Goal: Transaction & Acquisition: Purchase product/service

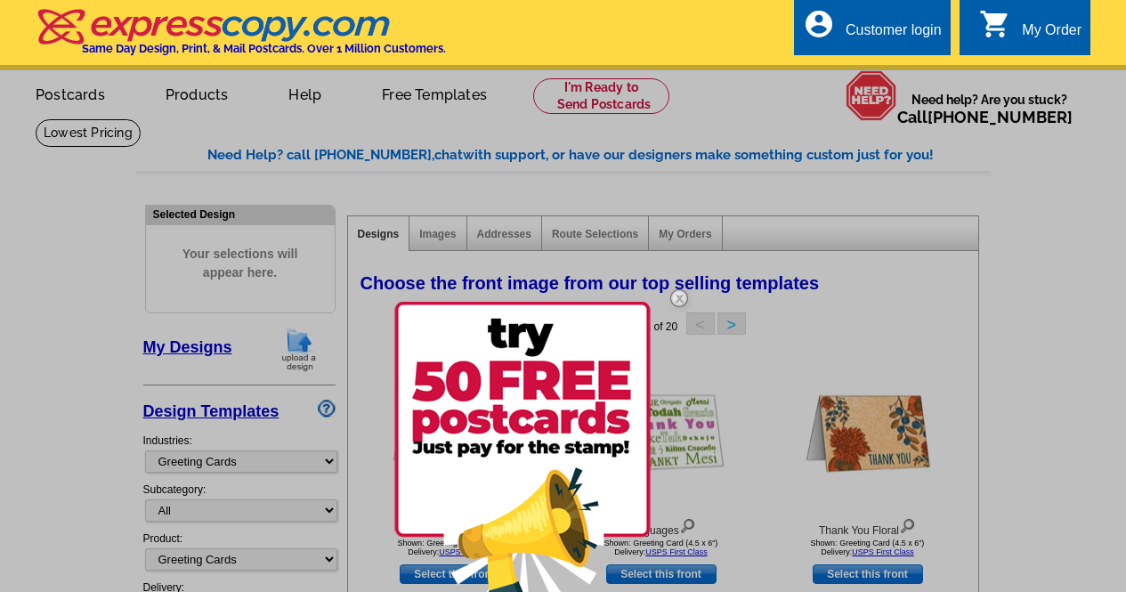
select select "866"
select select "5"
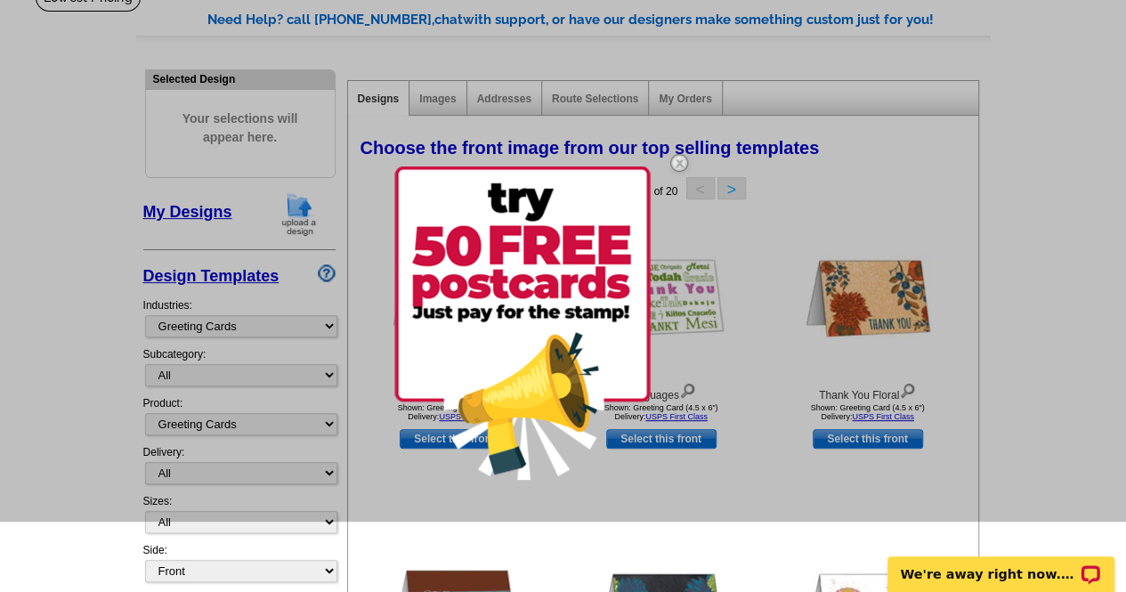
scroll to position [183, 0]
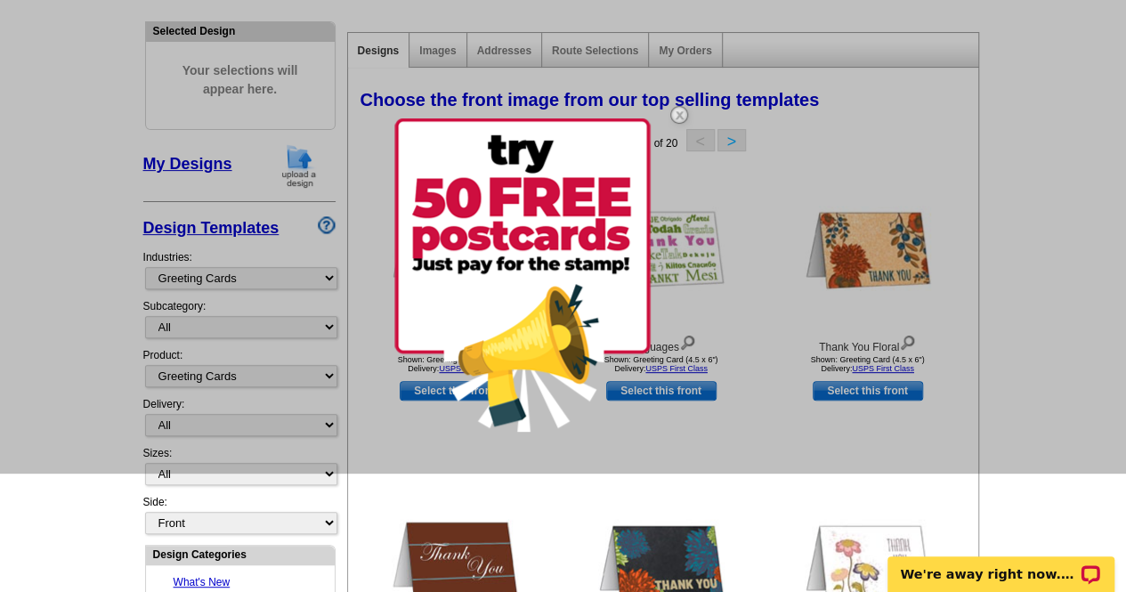
click at [678, 112] on img at bounding box center [679, 115] width 52 height 52
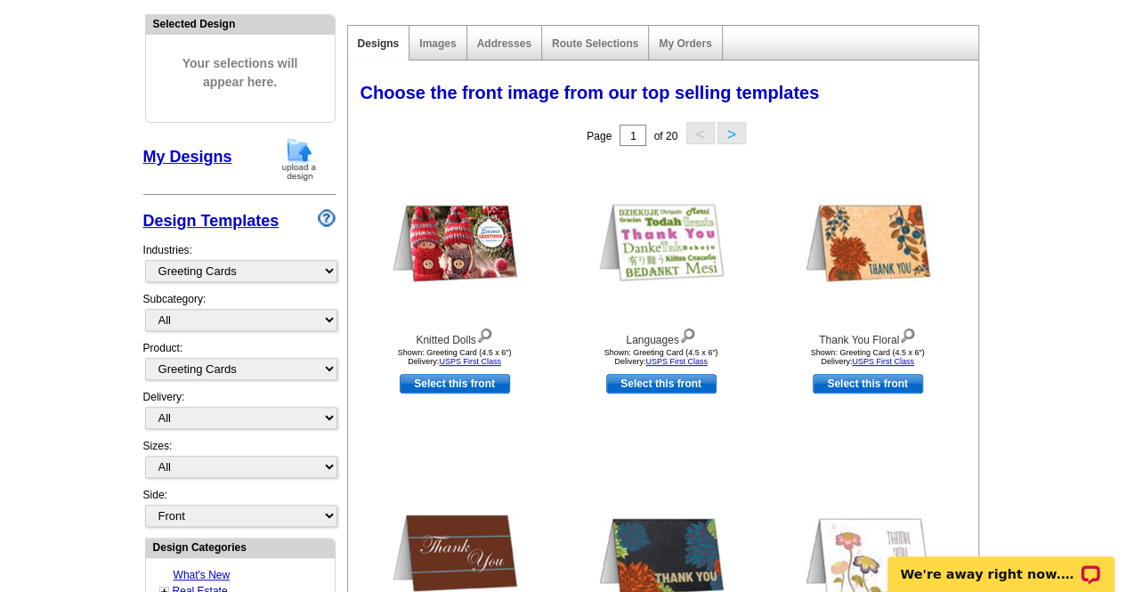
scroll to position [208, 0]
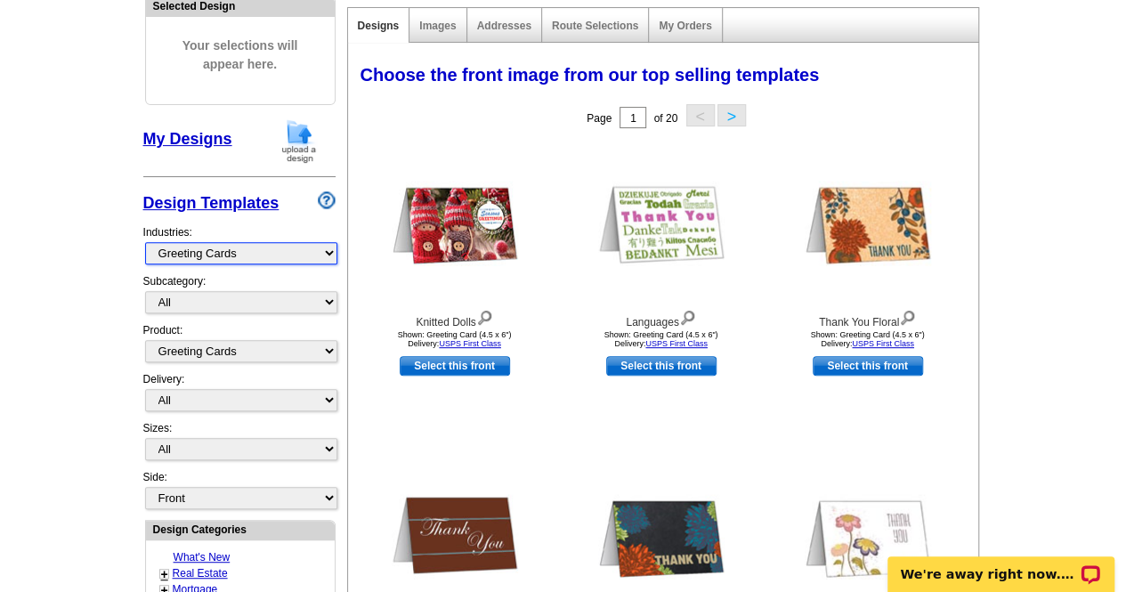
click at [305, 248] on select "What's New Real Estate Mortgage Insurance HVAC Dental Solar EDDM - NEW! Calenda…" at bounding box center [241, 253] width 192 height 22
click at [145, 242] on select "What's New Real Estate Mortgage Insurance HVAC Dental Solar EDDM - NEW! Calenda…" at bounding box center [241, 253] width 192 height 22
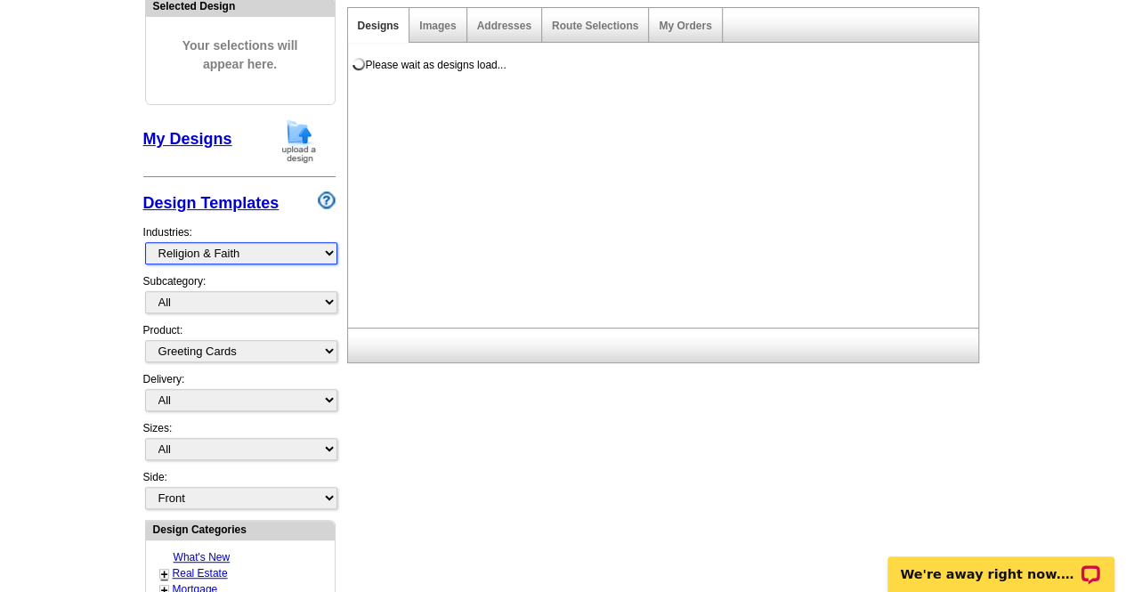
click at [316, 249] on select "What's New Real Estate Mortgage Insurance HVAC Dental Solar EDDM - NEW! Calenda…" at bounding box center [241, 253] width 192 height 22
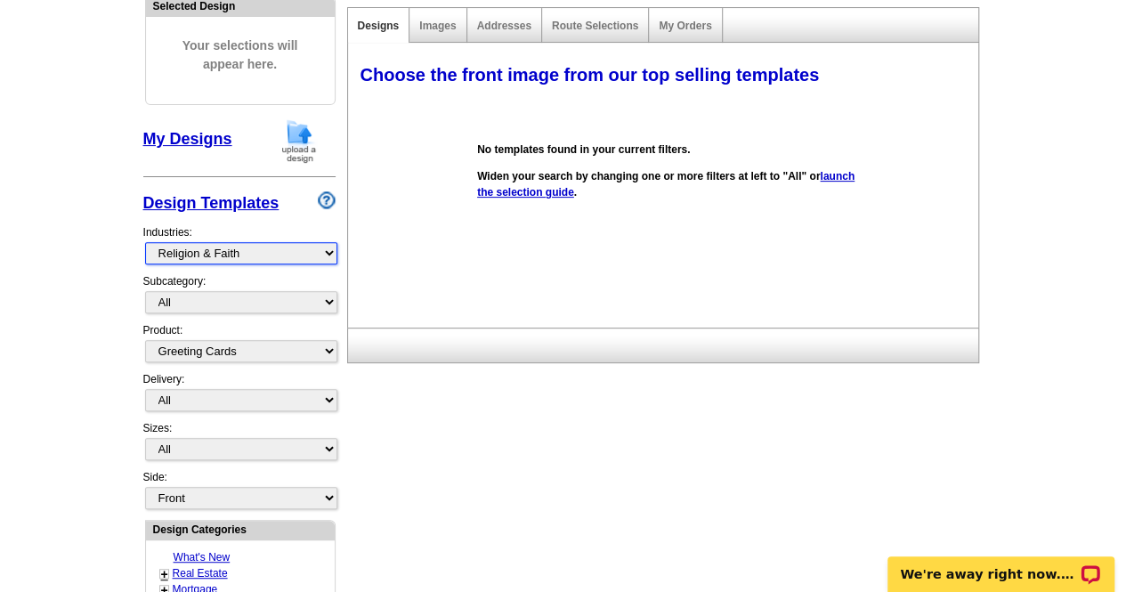
select select "785"
click at [145, 242] on select "What's New Real Estate Mortgage Insurance HVAC Dental Solar EDDM - NEW! Calenda…" at bounding box center [241, 253] width 192 height 22
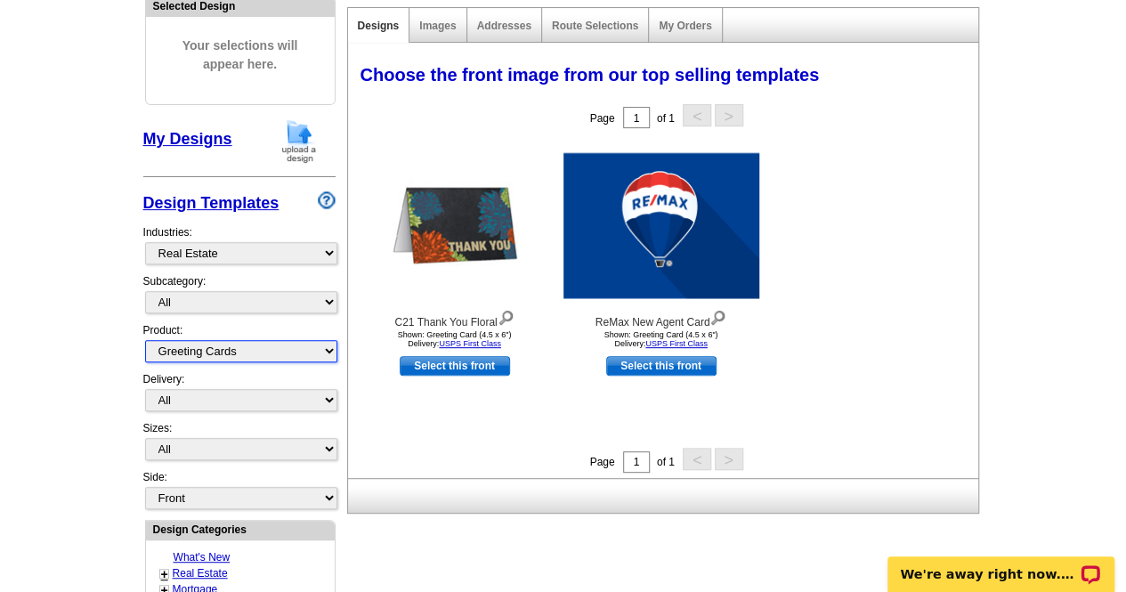
click at [281, 351] on select "All Postcards Letters and flyers Business Cards Door Hangers Greeting Cards" at bounding box center [241, 351] width 192 height 22
click at [145, 340] on select "All Postcards Letters and flyers Business Cards Door Hangers Greeting Cards" at bounding box center [241, 351] width 192 height 22
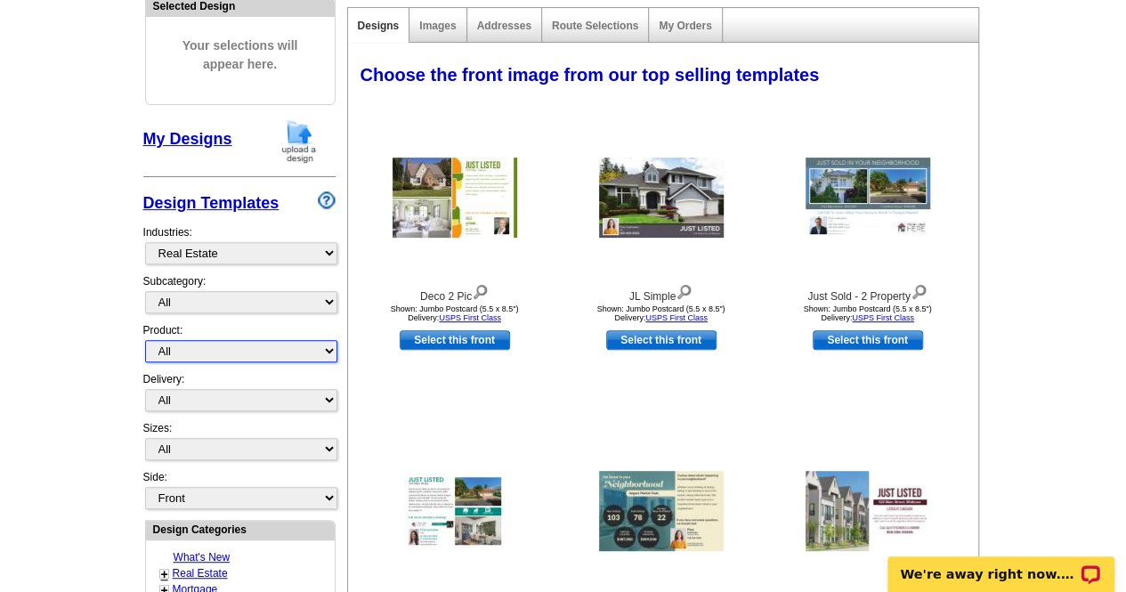
click at [319, 349] on select "All Postcards Letters and flyers Business Cards Door Hangers Greeting Cards" at bounding box center [241, 351] width 192 height 22
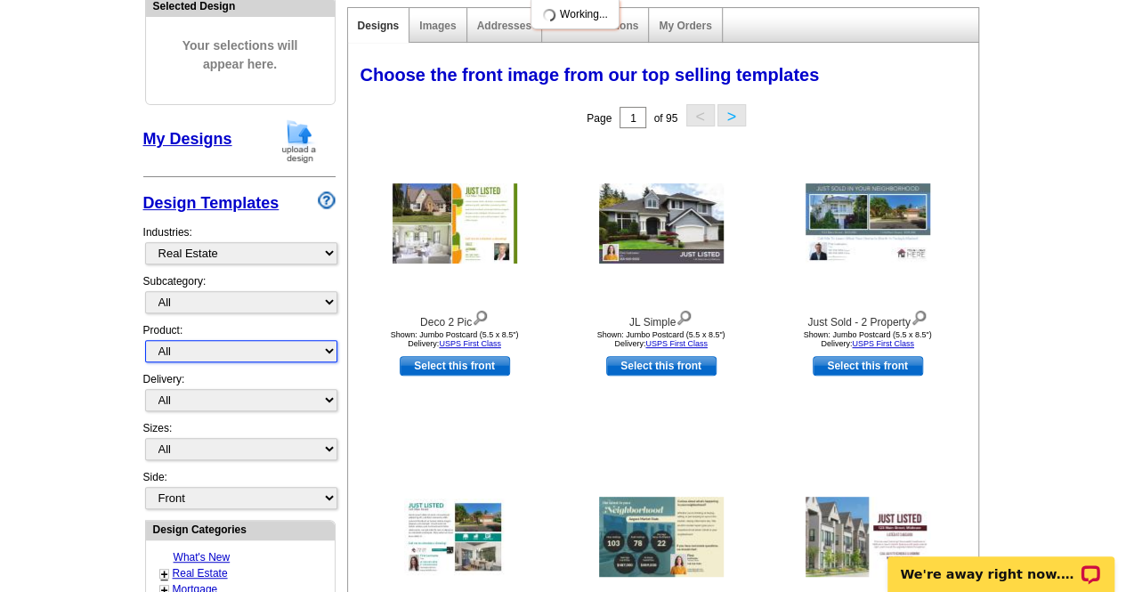
select select "1"
click at [145, 340] on select "All Postcards Letters and flyers Business Cards Door Hangers Greeting Cards" at bounding box center [241, 351] width 192 height 22
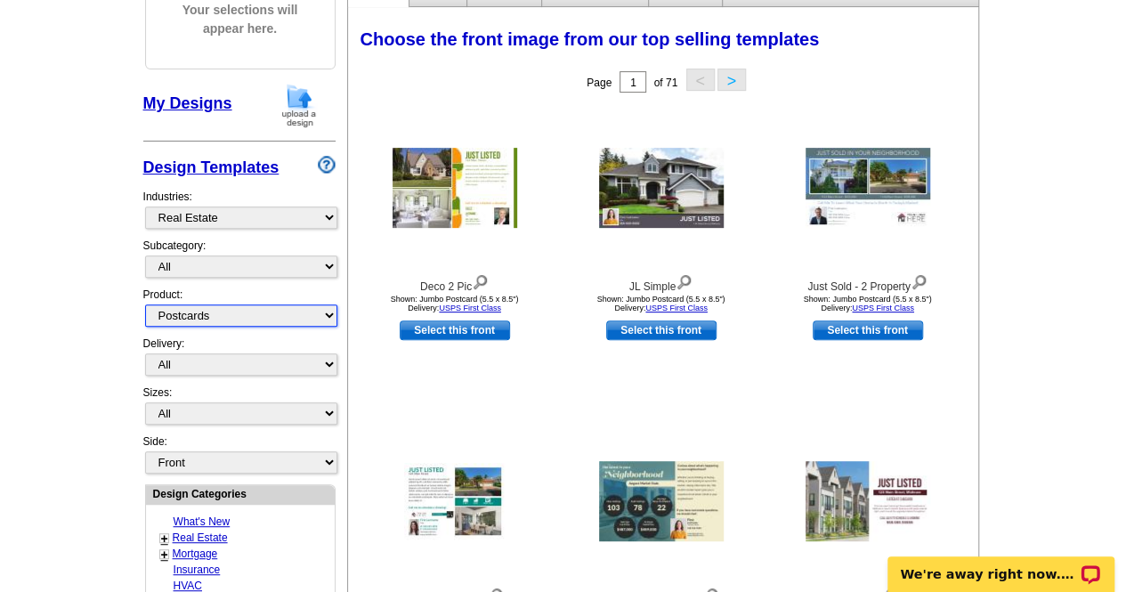
scroll to position [234, 0]
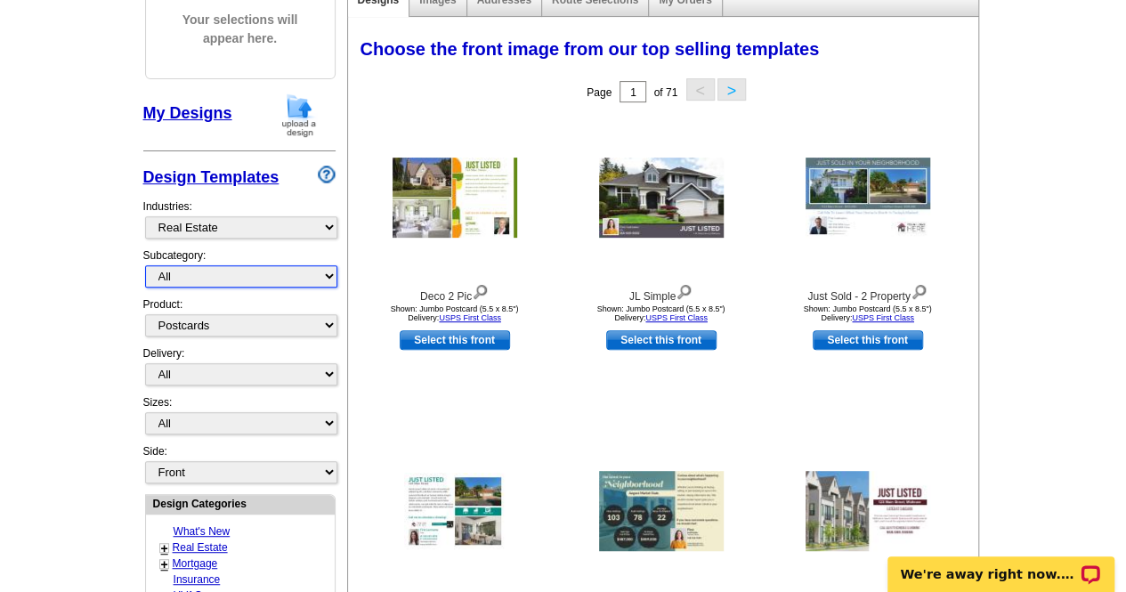
click at [279, 270] on select "All RE/MAX® Referrals [PERSON_NAME]® Berkshire Hathaway Home Services Century 2…" at bounding box center [241, 276] width 192 height 22
click at [145, 265] on select "All RE/MAX® Referrals [PERSON_NAME]® Berkshire Hathaway Home Services Century 2…" at bounding box center [241, 276] width 192 height 22
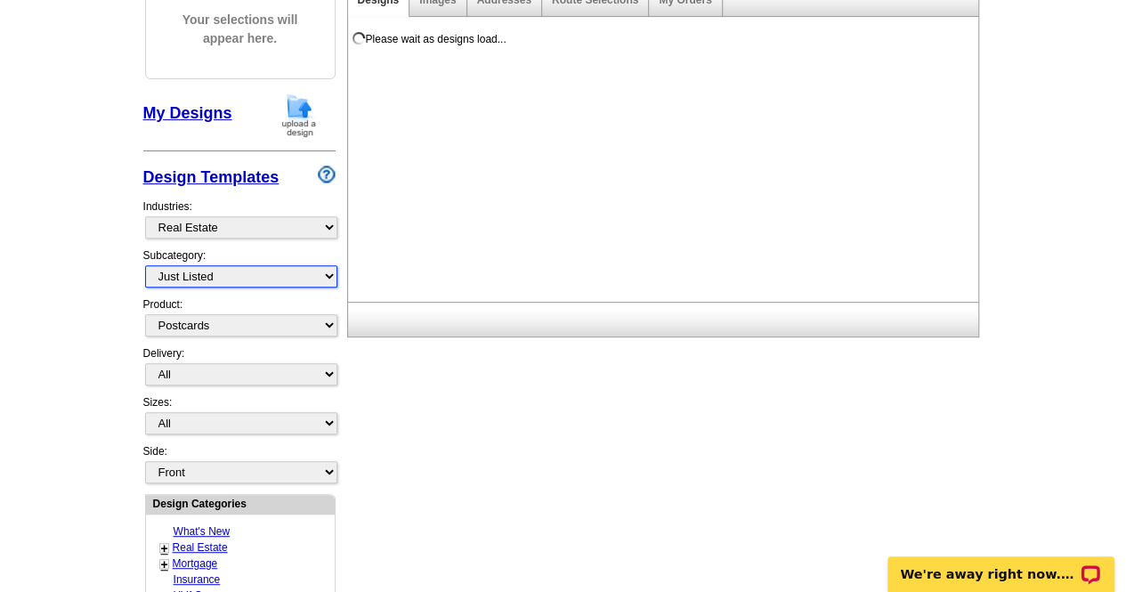
click at [297, 280] on select "All RE/MAX® Referrals [PERSON_NAME]® Berkshire Hathaway Home Services Century 2…" at bounding box center [241, 276] width 192 height 22
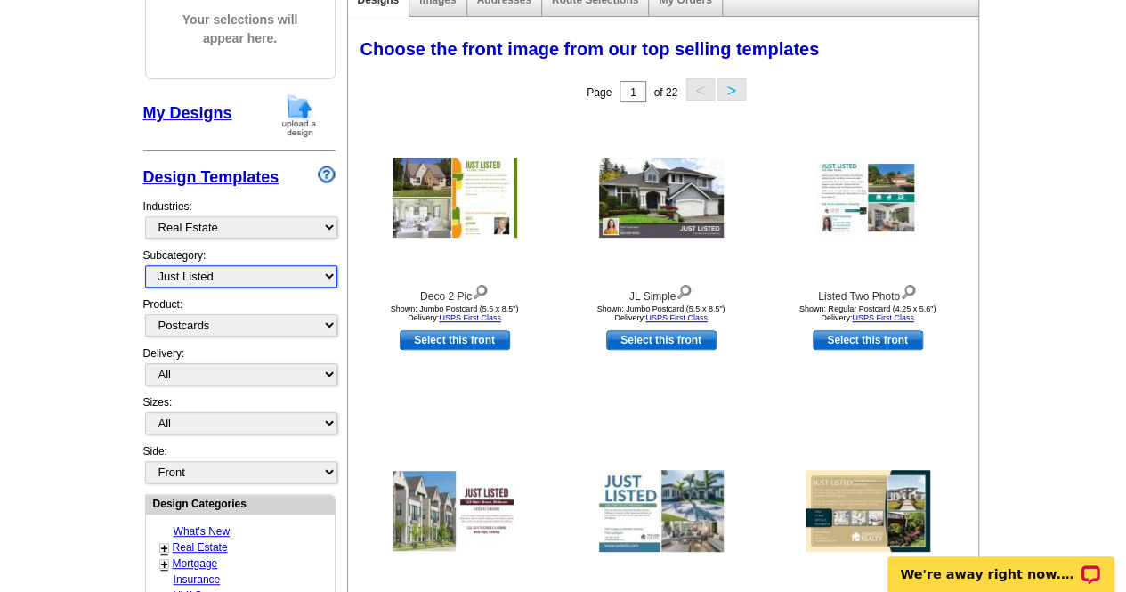
select select "1208"
click at [145, 265] on select "All RE/MAX® Referrals [PERSON_NAME]® Berkshire Hathaway Home Services Century 2…" at bounding box center [241, 276] width 192 height 22
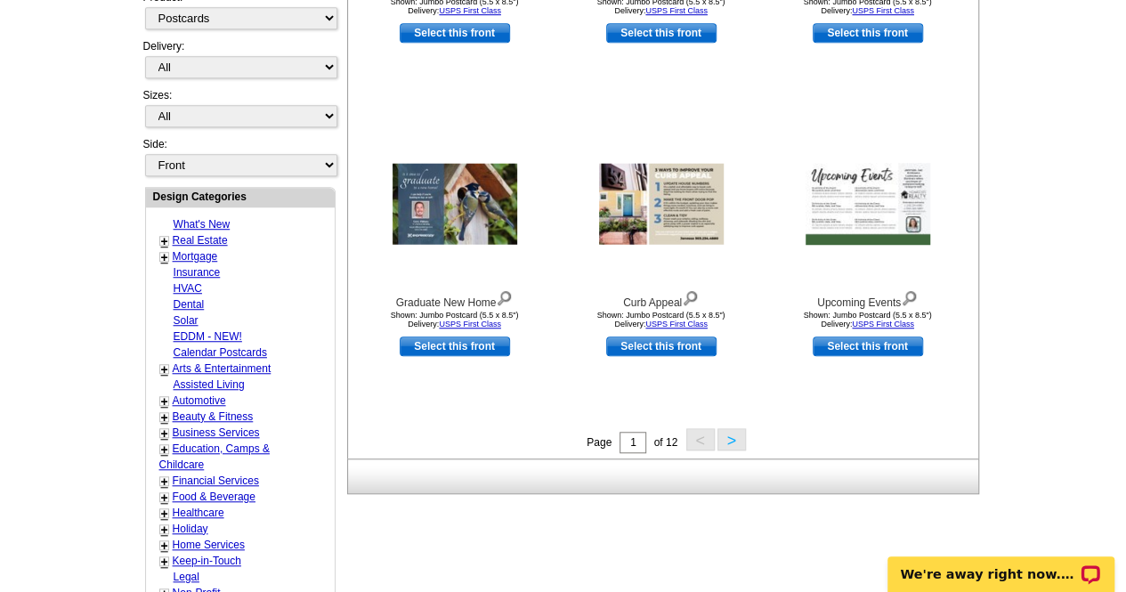
scroll to position [539, 0]
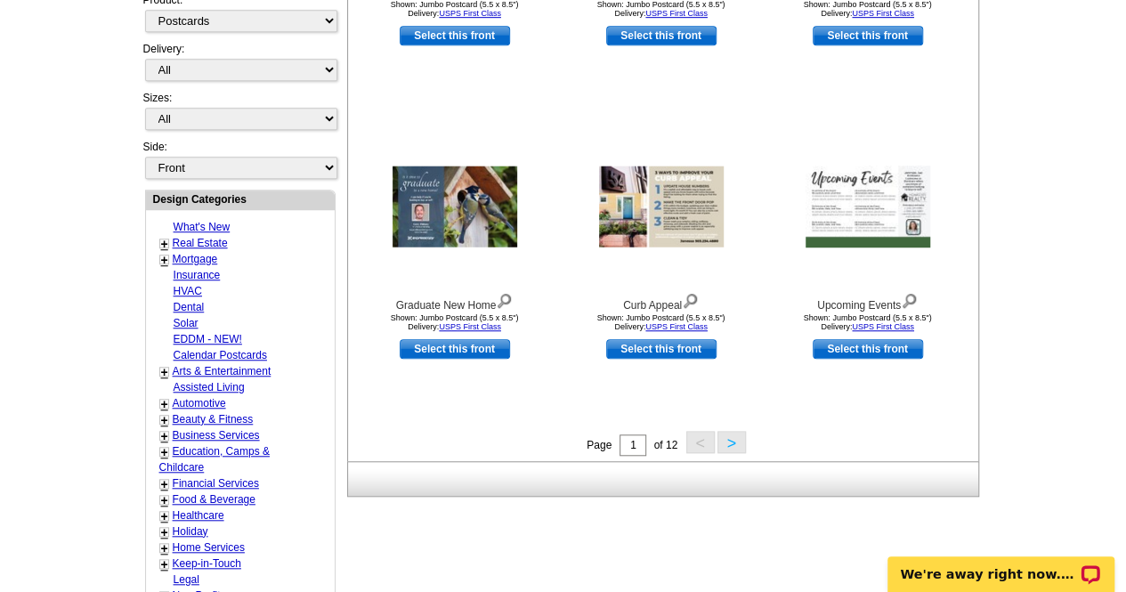
click at [726, 444] on button ">" at bounding box center [732, 442] width 28 height 22
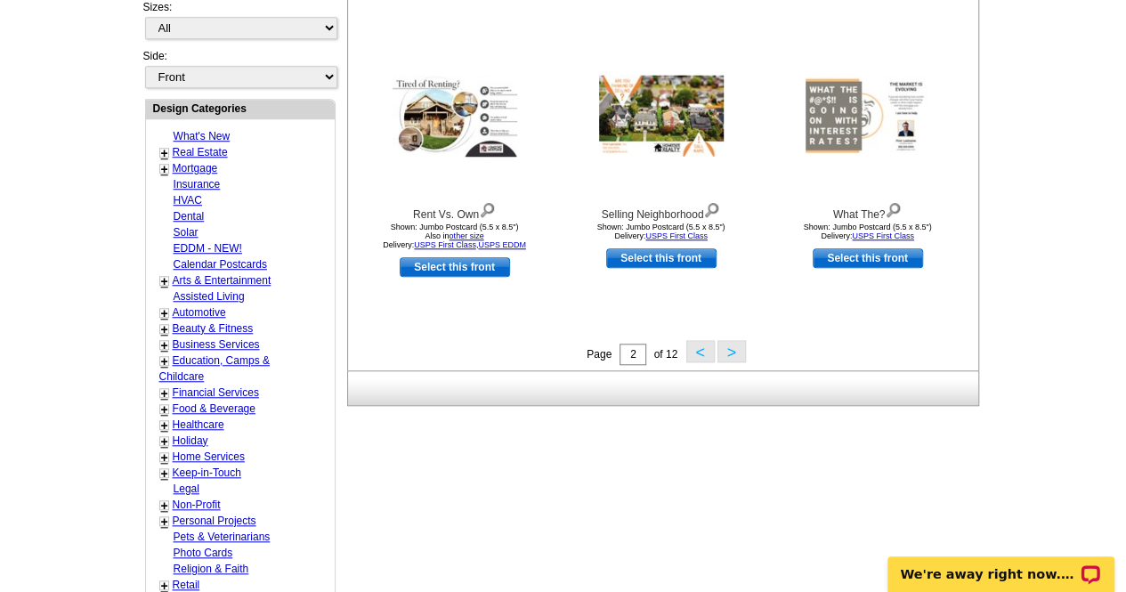
scroll to position [637, 0]
